Goal: Transaction & Acquisition: Purchase product/service

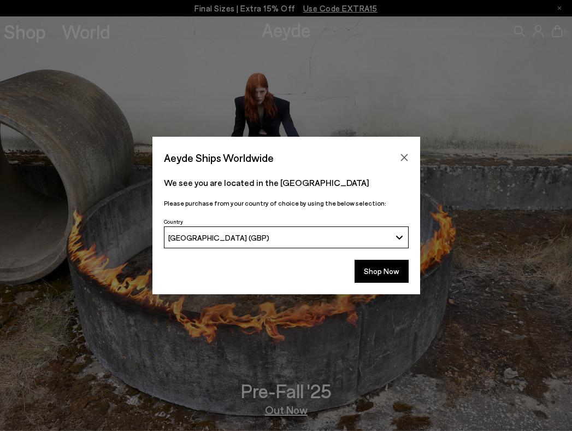
click at [31, 34] on div "Aeyde Ships Worldwide We see you are located in the United Kingdom Please purch…" at bounding box center [286, 215] width 572 height 431
click at [375, 273] on button "Shop Now" at bounding box center [382, 271] width 54 height 23
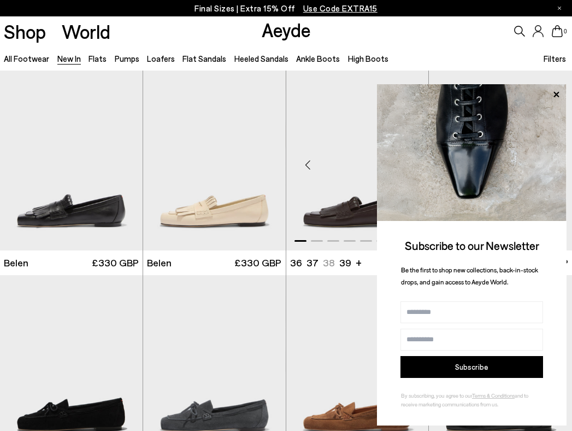
scroll to position [26, 0]
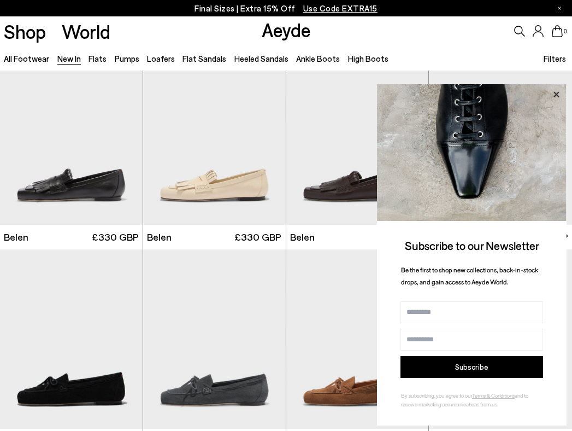
click at [557, 95] on icon at bounding box center [556, 93] width 5 height 5
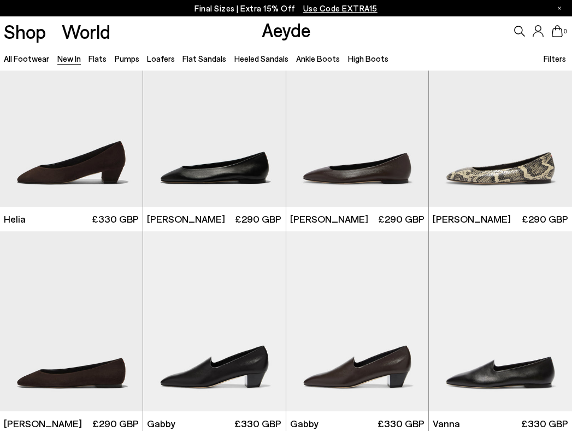
scroll to position [818, 0]
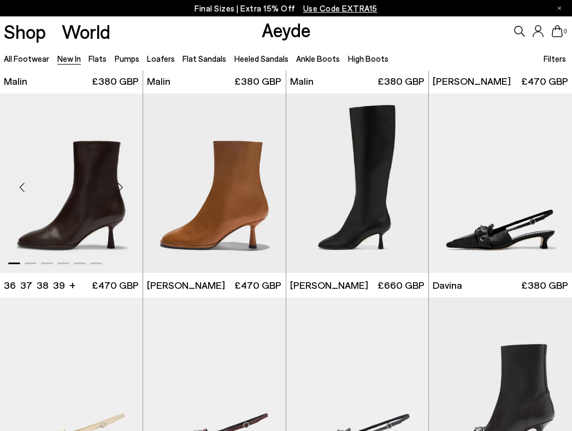
scroll to position [2228, 0]
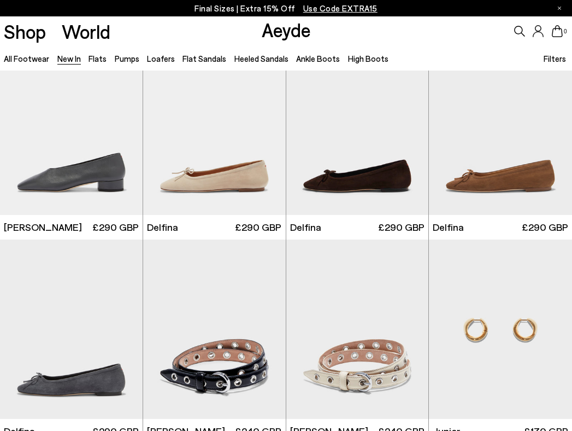
scroll to position [4727, 0]
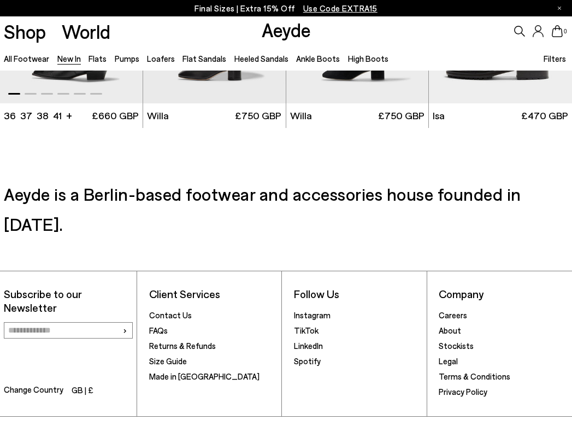
scroll to position [6876, 0]
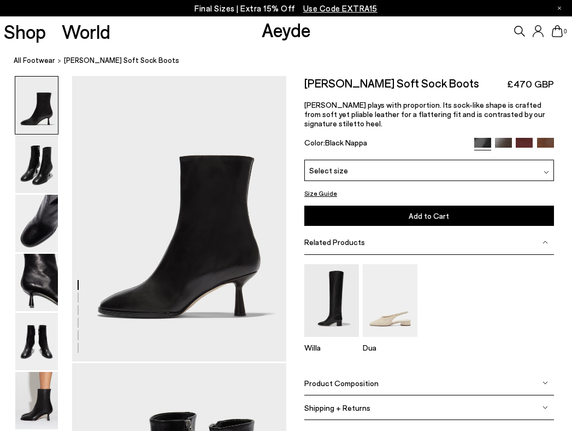
click at [501, 145] on img at bounding box center [503, 146] width 17 height 17
